Goal: Find specific page/section: Find specific page/section

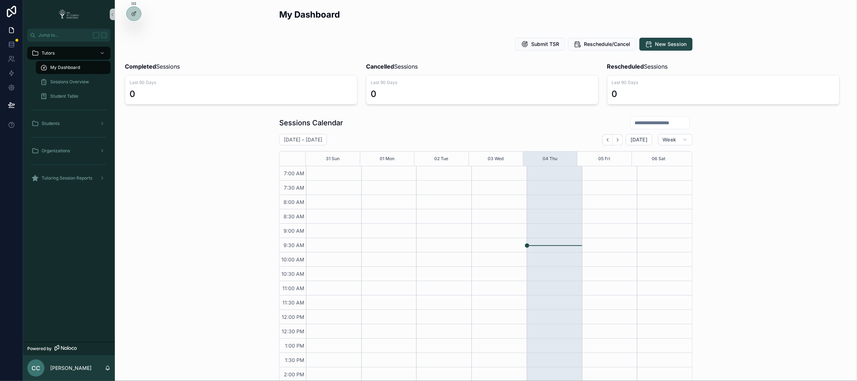
scroll to position [138, 0]
click at [13, 57] on icon at bounding box center [11, 58] width 7 height 7
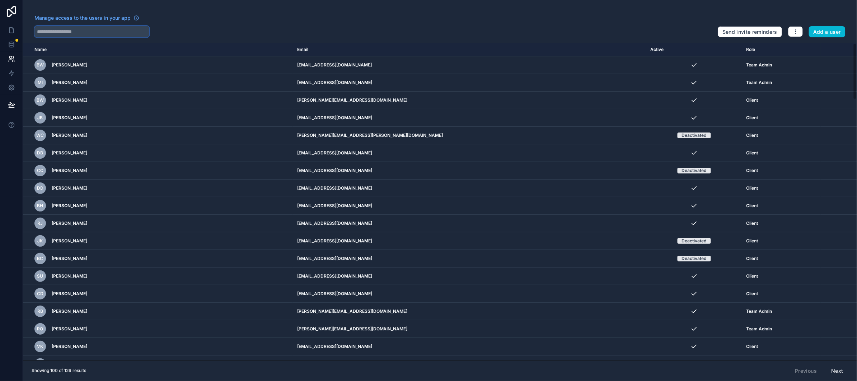
click at [99, 28] on input "text" at bounding box center [91, 31] width 115 height 11
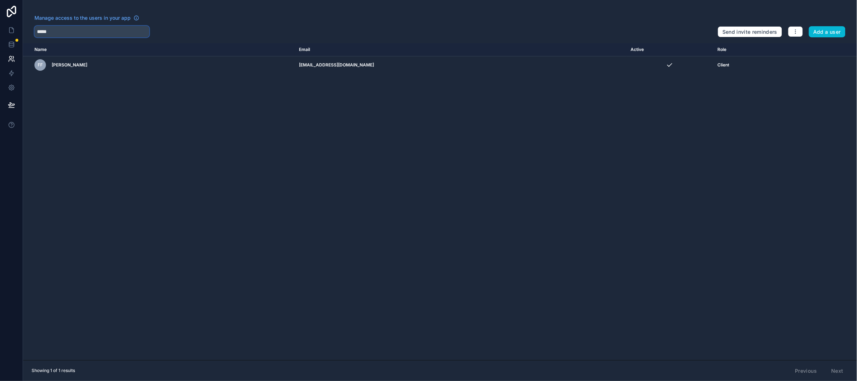
type input "*****"
